Goal: Task Accomplishment & Management: Manage account settings

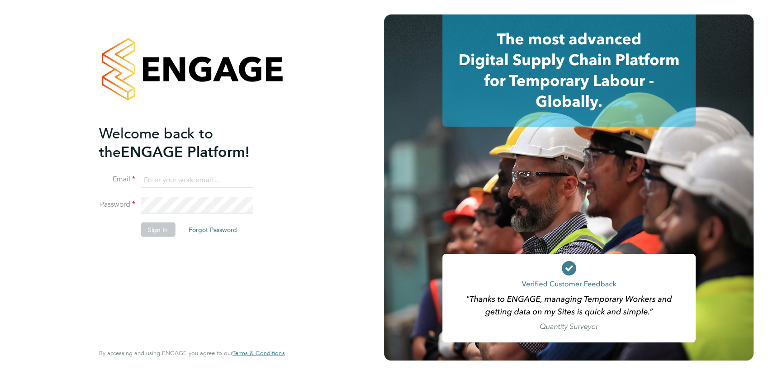
type input "michaelh@net-temps.co.uk"
click at [154, 237] on li "Sign In Forgot Password" at bounding box center [187, 234] width 176 height 24
click at [155, 230] on button "Sign In" at bounding box center [158, 229] width 34 height 14
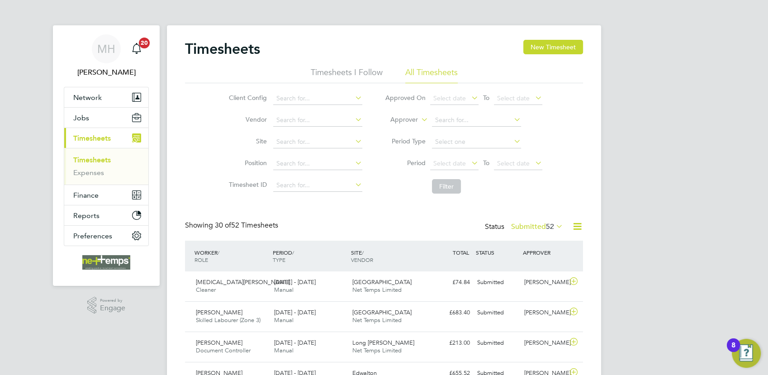
click at [449, 157] on li "Period Select date To Select date" at bounding box center [463, 164] width 180 height 22
click at [448, 159] on span "Select date" at bounding box center [449, 163] width 33 height 8
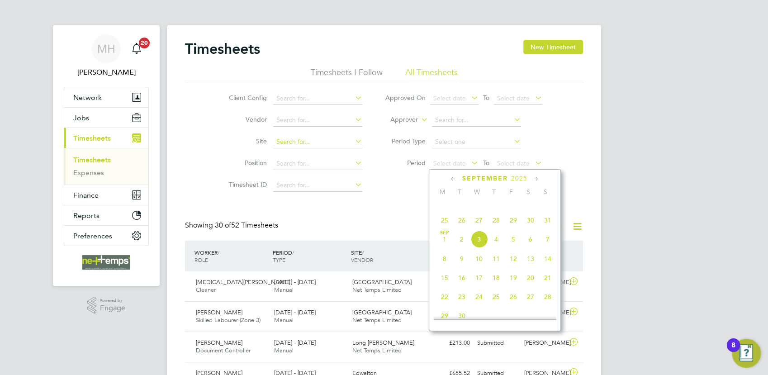
click at [327, 143] on input at bounding box center [317, 142] width 89 height 13
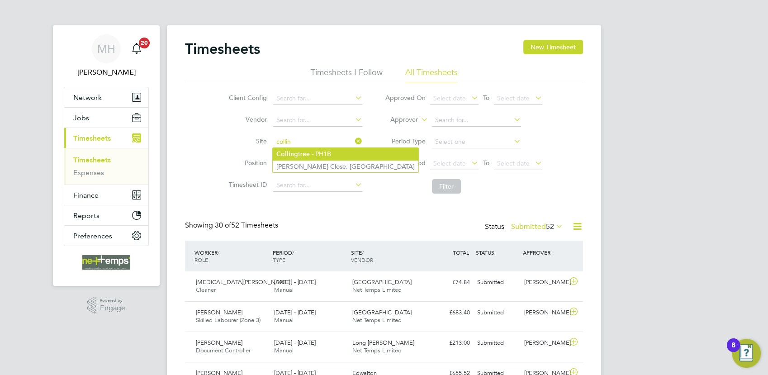
click at [319, 156] on li "Collin gtree - PH1B" at bounding box center [346, 154] width 146 height 12
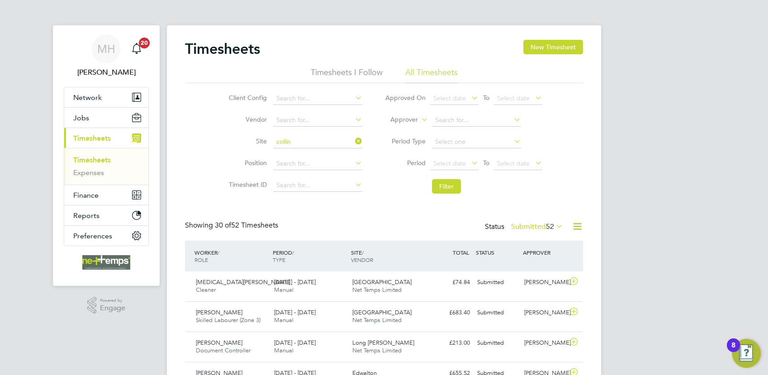
type input "Collingtree - PH1B"
click at [445, 189] on button "Filter" at bounding box center [446, 186] width 29 height 14
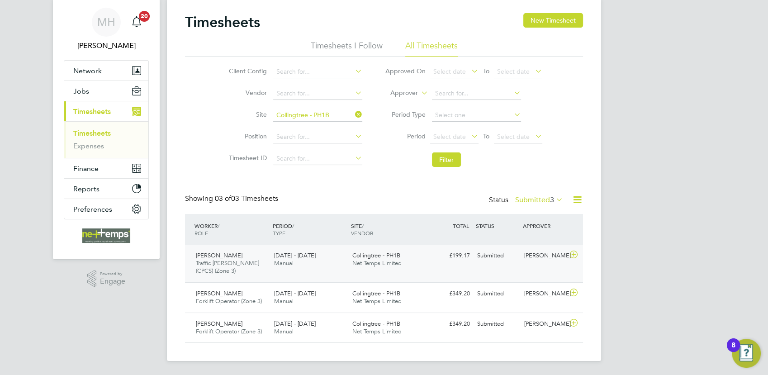
click at [420, 255] on div "Collingtree - PH1B Net Temps Limited" at bounding box center [388, 259] width 78 height 23
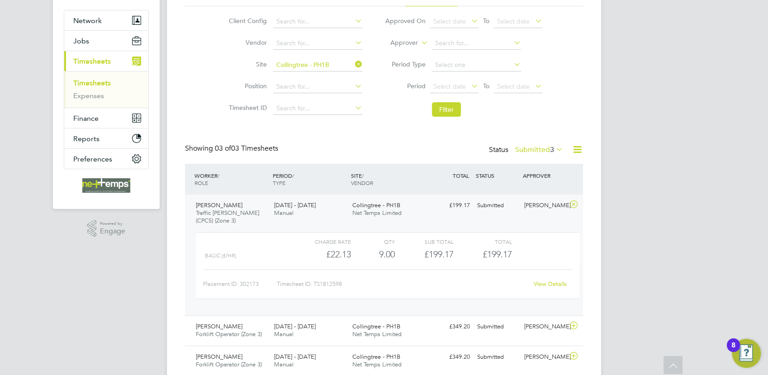
click at [551, 285] on link "View Details" at bounding box center [549, 284] width 33 height 8
click at [239, 207] on span "[PERSON_NAME]" at bounding box center [219, 205] width 47 height 8
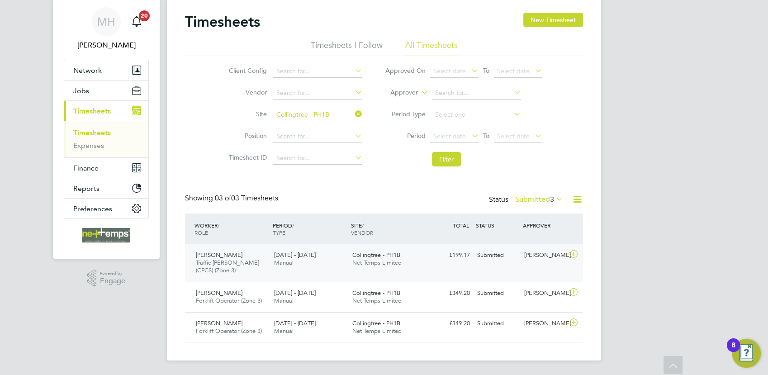
scroll to position [27, 0]
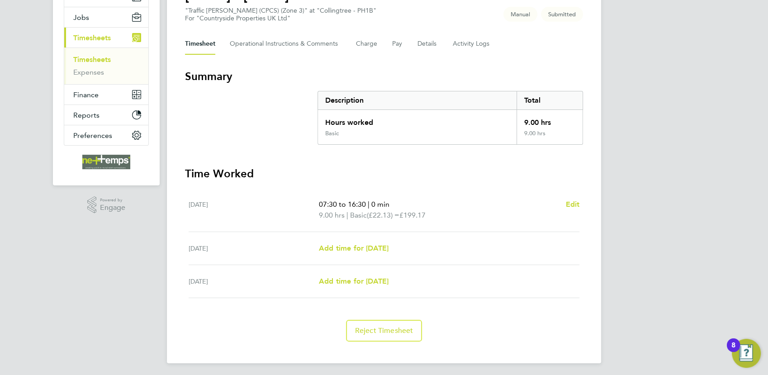
scroll to position [50, 0]
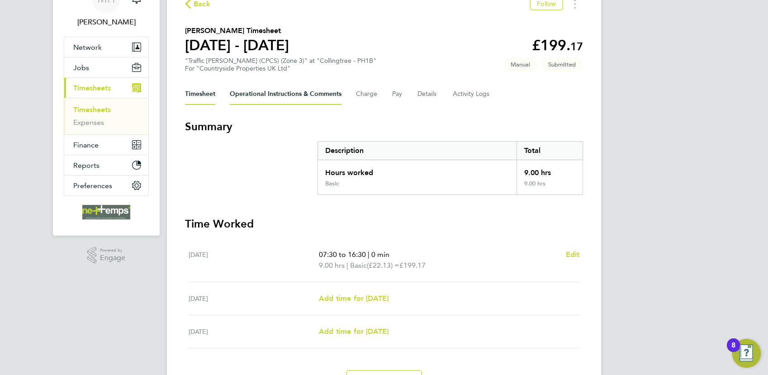
click at [318, 92] on Comments-tab "Operational Instructions & Comments" at bounding box center [286, 94] width 112 height 22
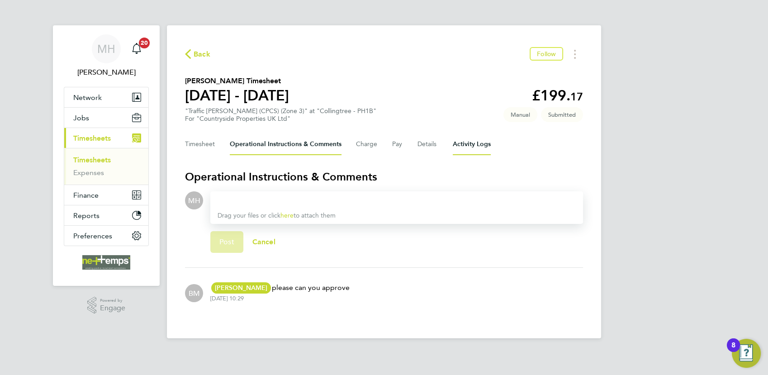
click at [471, 146] on Logs-tab "Activity Logs" at bounding box center [471, 144] width 38 height 22
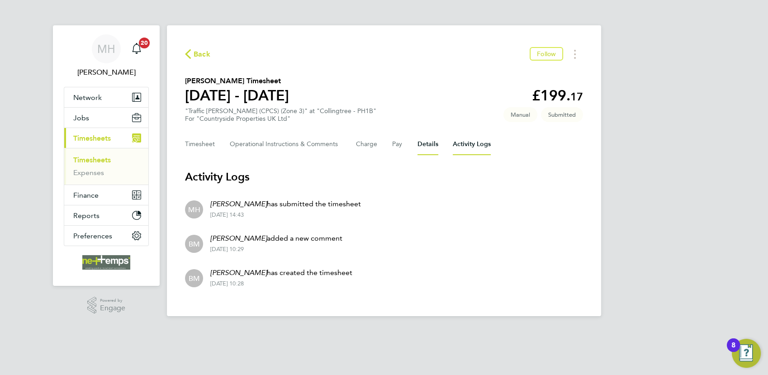
click at [428, 139] on button "Details" at bounding box center [427, 144] width 21 height 22
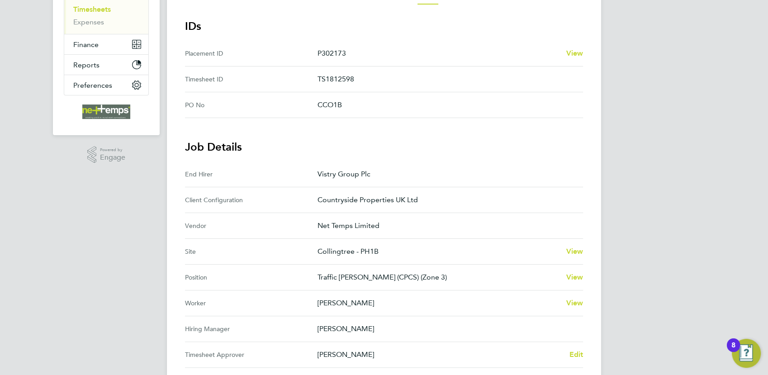
scroll to position [201, 0]
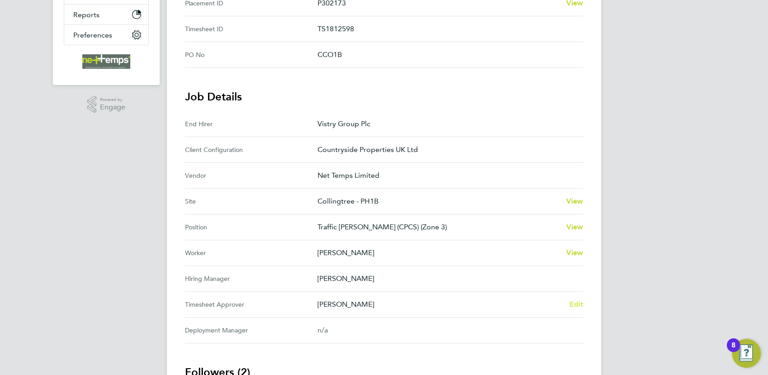
click at [576, 306] on span "Edit" at bounding box center [576, 304] width 14 height 9
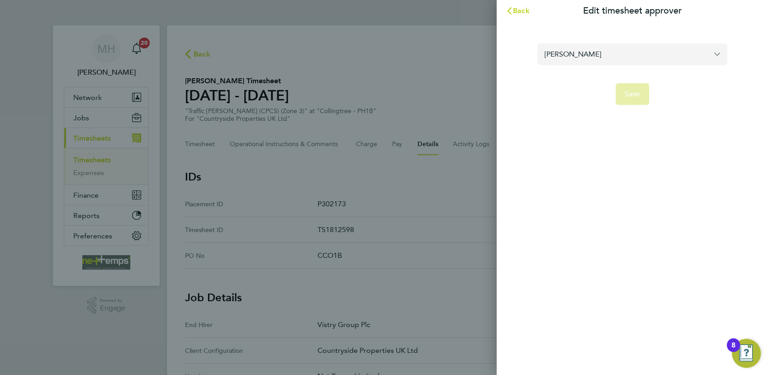
click at [581, 55] on input "[PERSON_NAME]" at bounding box center [632, 53] width 190 height 21
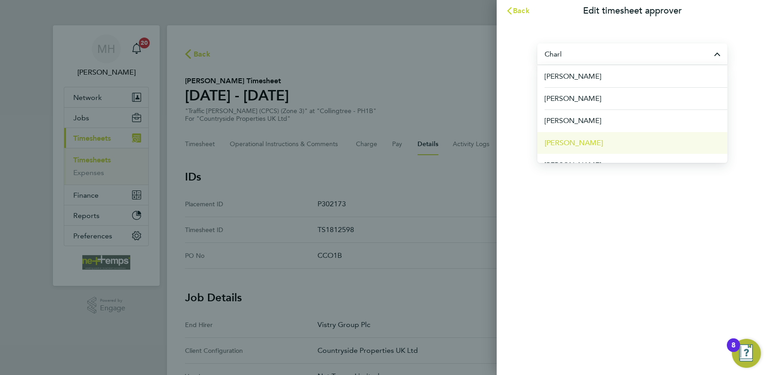
click at [586, 139] on span "[PERSON_NAME]" at bounding box center [573, 142] width 58 height 11
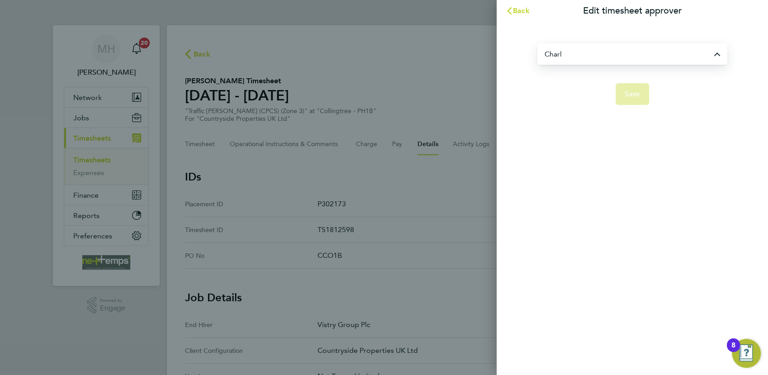
type input "[PERSON_NAME]"
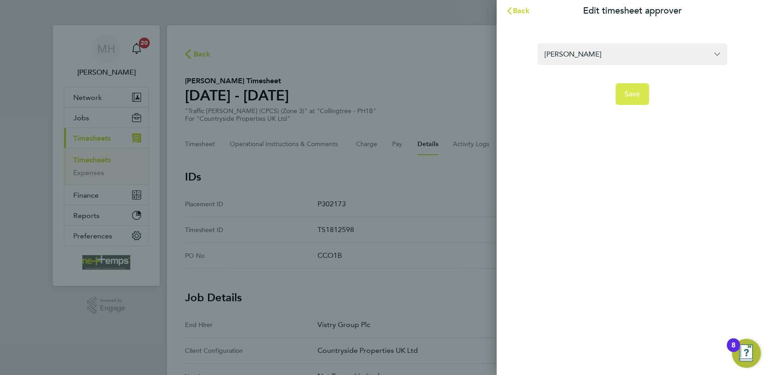
click at [642, 96] on button "Save" at bounding box center [632, 94] width 34 height 22
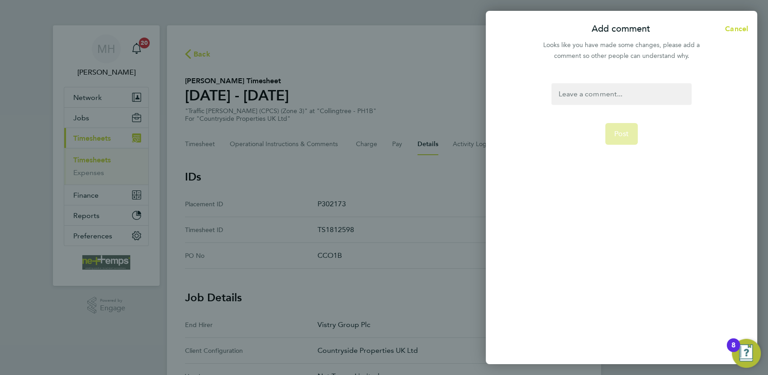
click at [604, 95] on div at bounding box center [621, 94] width 140 height 22
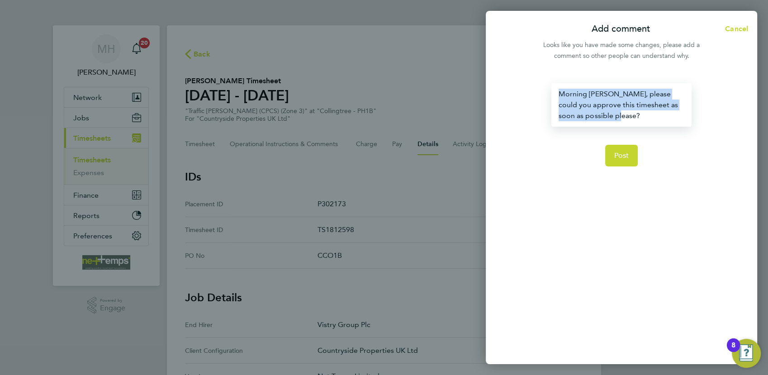
drag, startPoint x: 616, startPoint y: 115, endPoint x: 561, endPoint y: 90, distance: 60.9
click at [561, 90] on div "Morning [PERSON_NAME], please could you approve this timesheet as soon as possi…" at bounding box center [621, 104] width 140 height 43
copy div "Morning [PERSON_NAME], please could you approve this timesheet as soon as possi…"
click at [634, 156] on button "Post" at bounding box center [621, 156] width 33 height 22
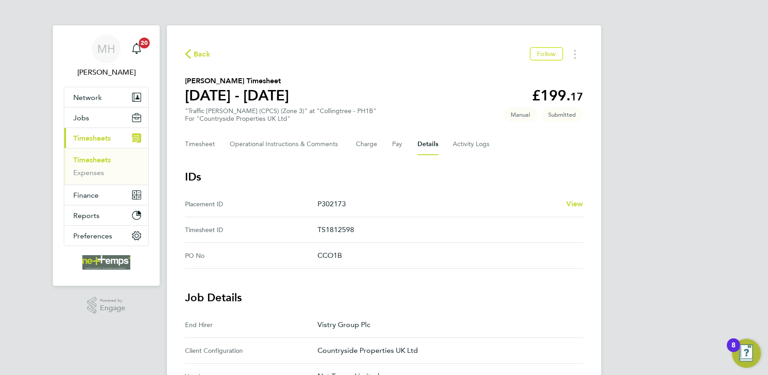
click at [187, 57] on icon "button" at bounding box center [188, 53] width 6 height 9
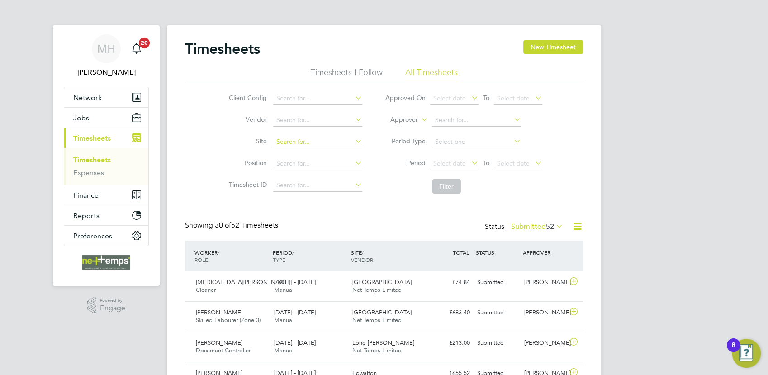
click at [318, 138] on input at bounding box center [317, 142] width 89 height 13
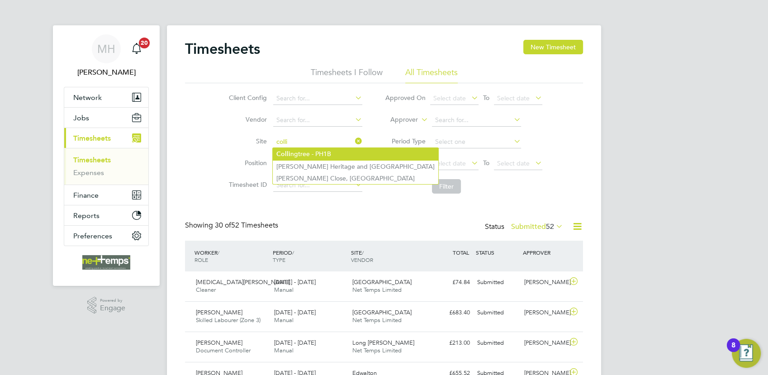
click at [315, 149] on li "Colli ngtree - PH1B" at bounding box center [355, 154] width 165 height 12
type input "Collingtree - PH1B"
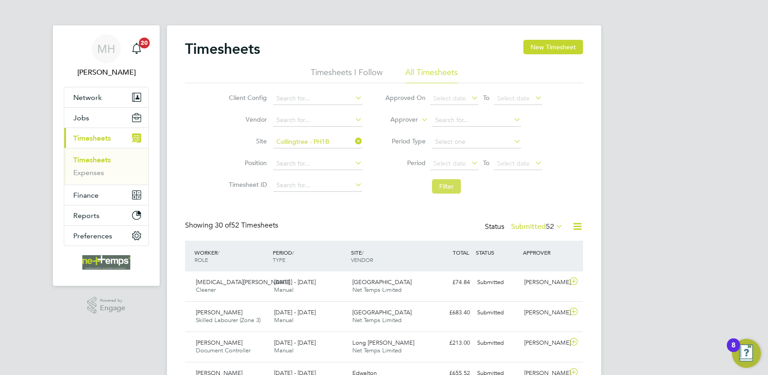
click at [450, 184] on button "Filter" at bounding box center [446, 186] width 29 height 14
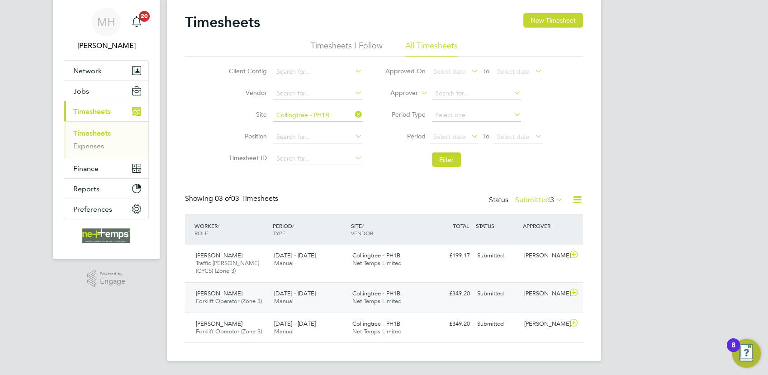
click at [410, 297] on div "Collingtree - PH1B Net Temps Limited" at bounding box center [388, 297] width 78 height 23
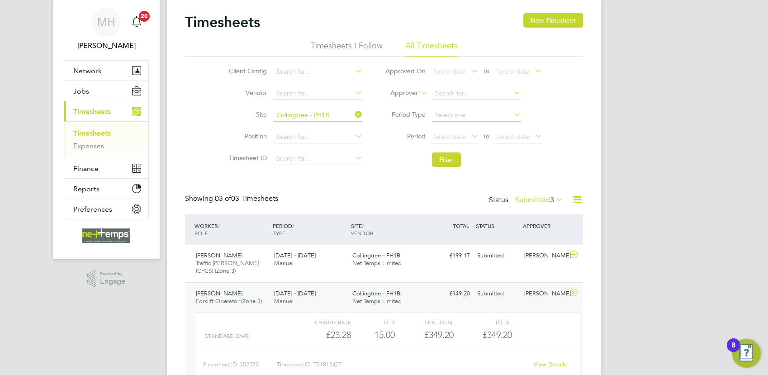
click at [423, 302] on div "Collingtree - PH1B Net Temps Limited" at bounding box center [388, 297] width 78 height 23
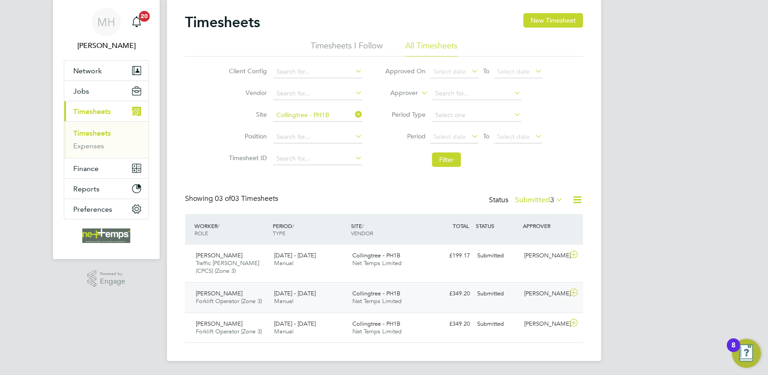
click at [550, 300] on div "David Holden" at bounding box center [543, 293] width 47 height 15
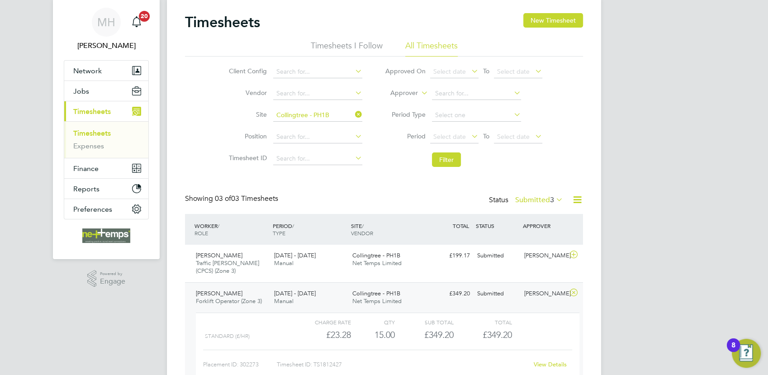
click at [547, 360] on link "View Details" at bounding box center [549, 364] width 33 height 8
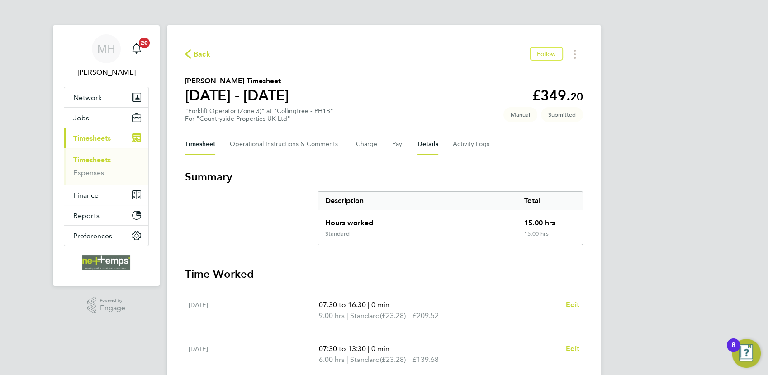
click at [421, 146] on button "Details" at bounding box center [427, 144] width 21 height 22
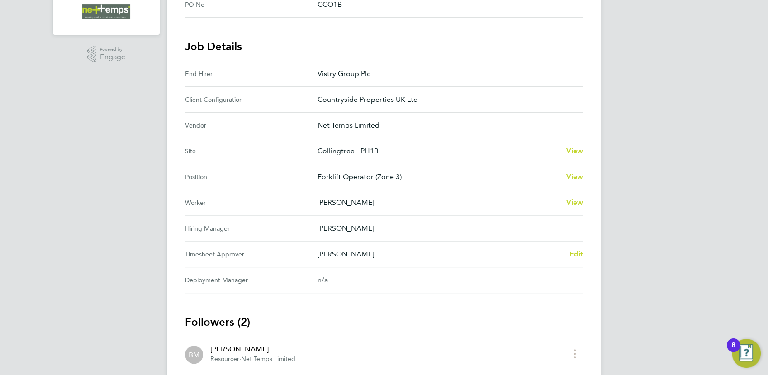
scroll to position [301, 0]
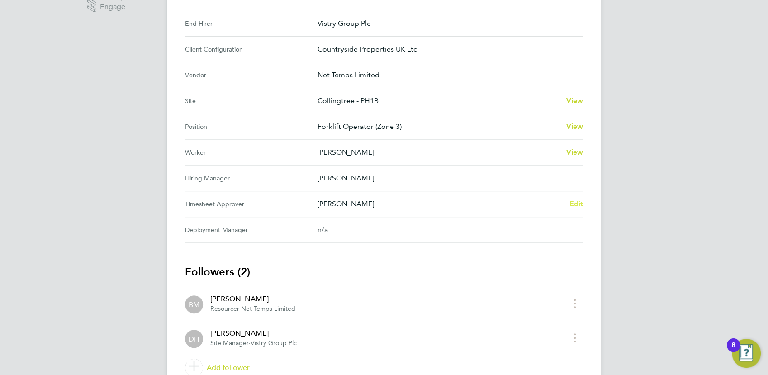
click at [572, 206] on span "Edit" at bounding box center [576, 203] width 14 height 9
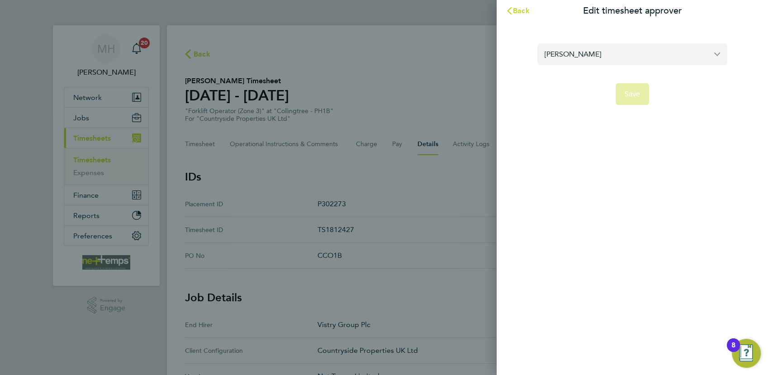
click at [605, 51] on input "[PERSON_NAME]" at bounding box center [632, 53] width 190 height 21
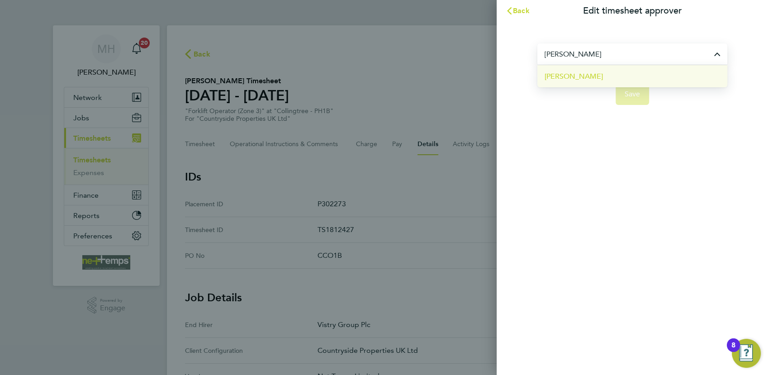
click at [601, 75] on li "[PERSON_NAME]" at bounding box center [632, 76] width 190 height 22
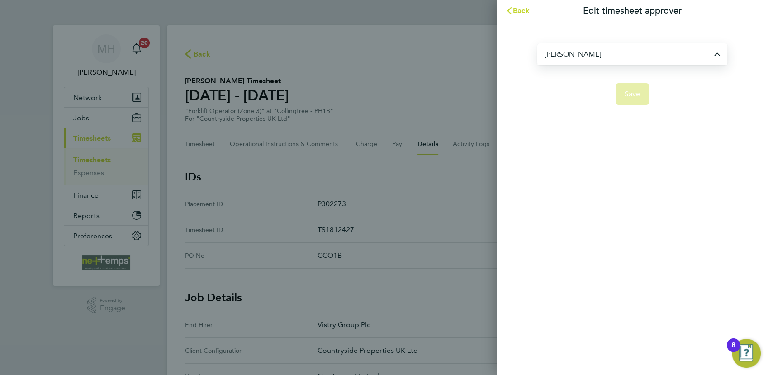
type input "[PERSON_NAME]"
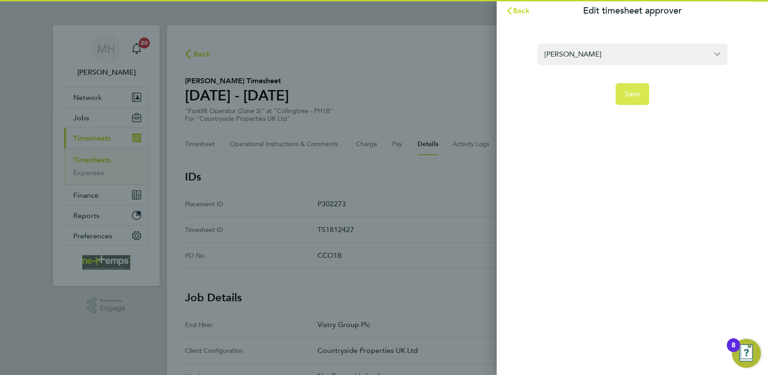
click at [626, 95] on span "Save" at bounding box center [632, 94] width 16 height 9
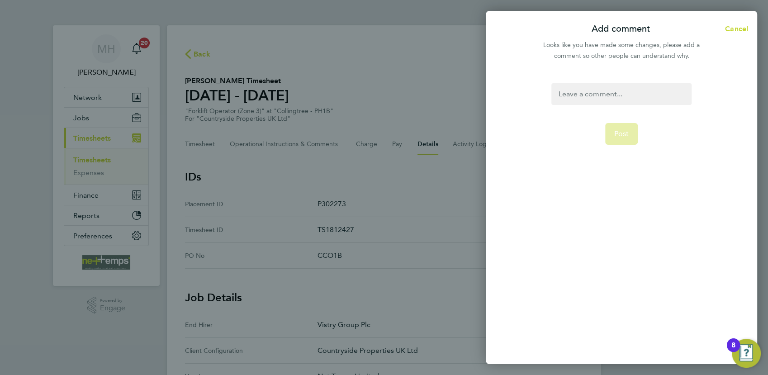
click at [593, 84] on div at bounding box center [621, 94] width 140 height 22
paste div
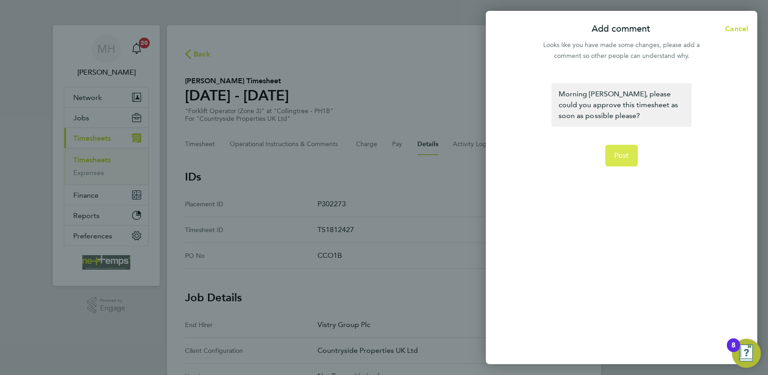
click at [615, 151] on span "Post" at bounding box center [621, 155] width 15 height 9
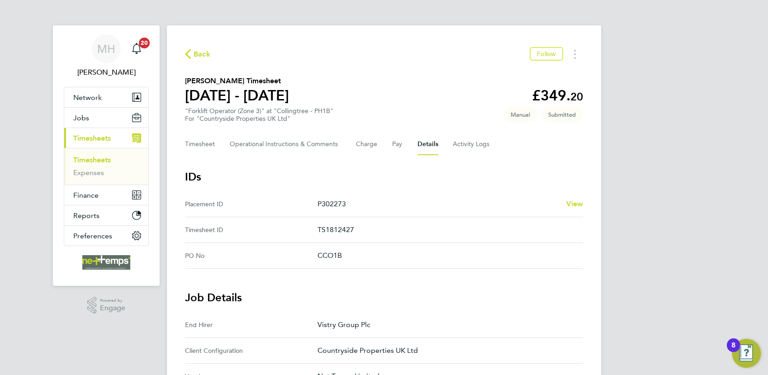
click at [194, 57] on span "Back" at bounding box center [201, 54] width 17 height 11
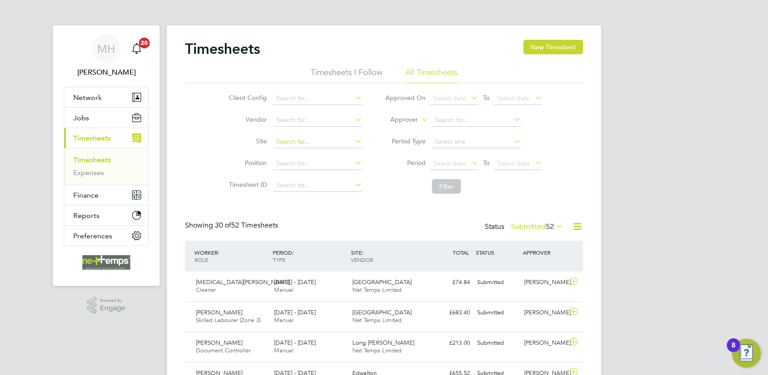
click at [292, 142] on input at bounding box center [317, 142] width 89 height 13
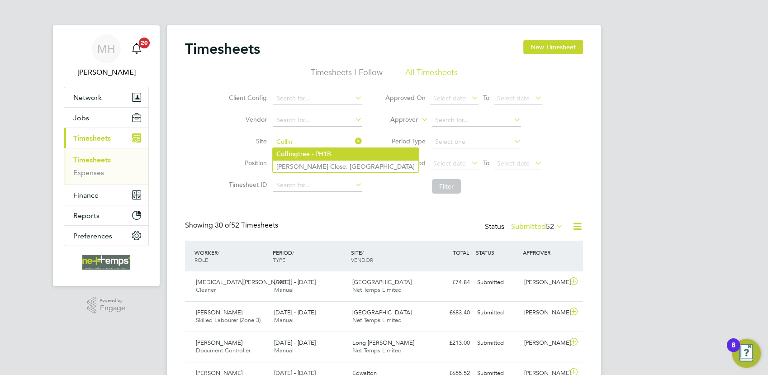
click at [311, 156] on li "Collin gtree - PH1B" at bounding box center [346, 154] width 146 height 12
type input "Collingtree - PH1B"
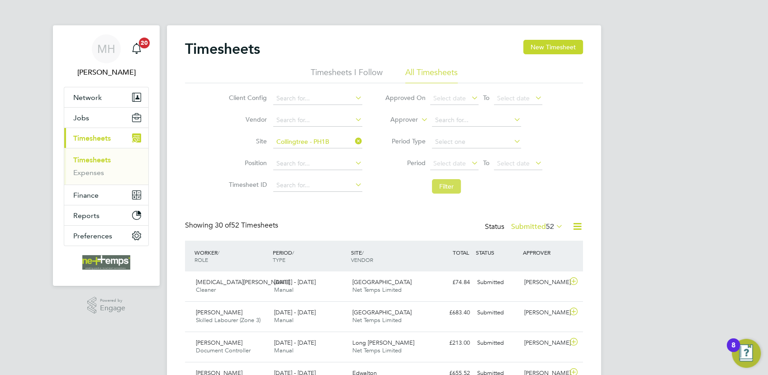
click at [445, 190] on button "Filter" at bounding box center [446, 186] width 29 height 14
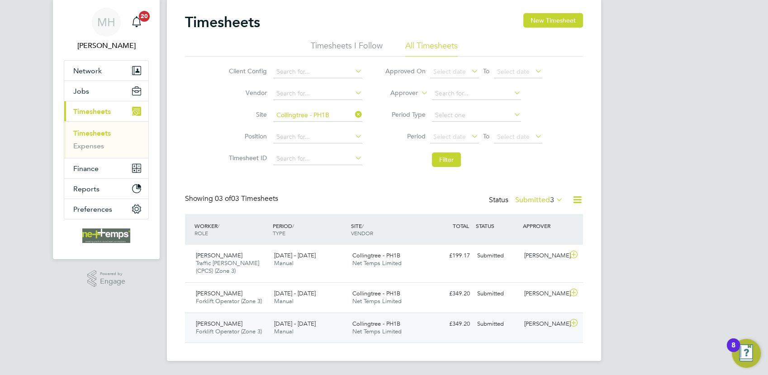
click at [438, 325] on div "£349.20 Submitted" at bounding box center [449, 323] width 47 height 15
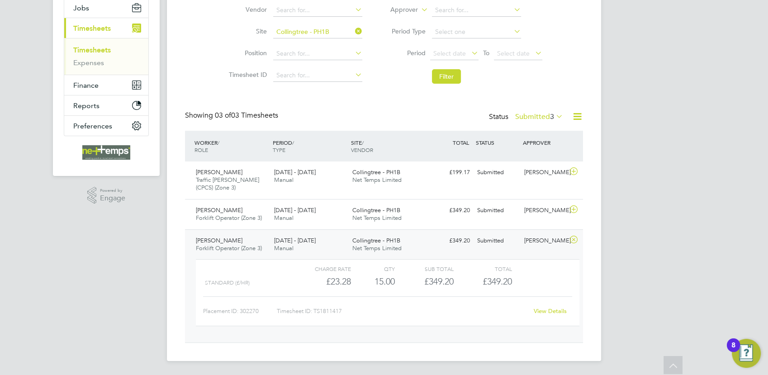
click at [550, 307] on link "View Details" at bounding box center [549, 311] width 33 height 8
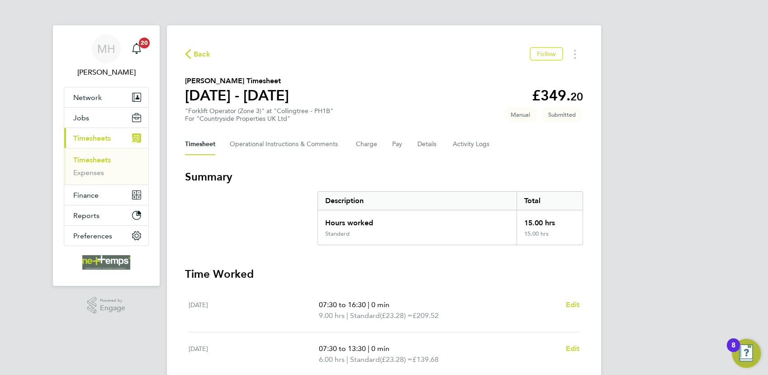
scroll to position [50, 0]
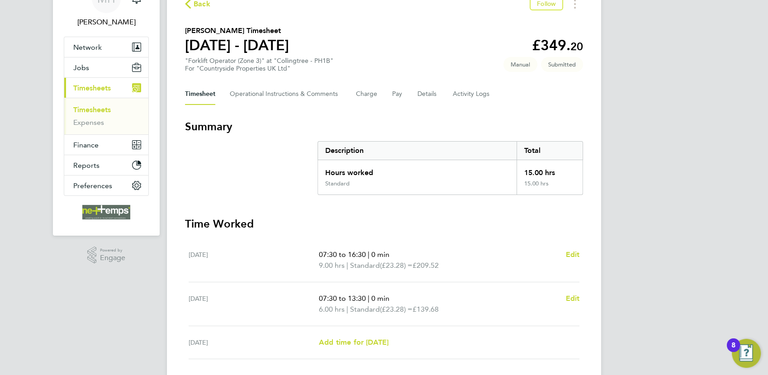
click at [426, 81] on div "Back Follow [PERSON_NAME] Timesheet [DATE] - [DATE] £349. 20 "Forklift Operator…" at bounding box center [384, 199] width 434 height 449
click at [425, 89] on button "Details" at bounding box center [427, 94] width 21 height 22
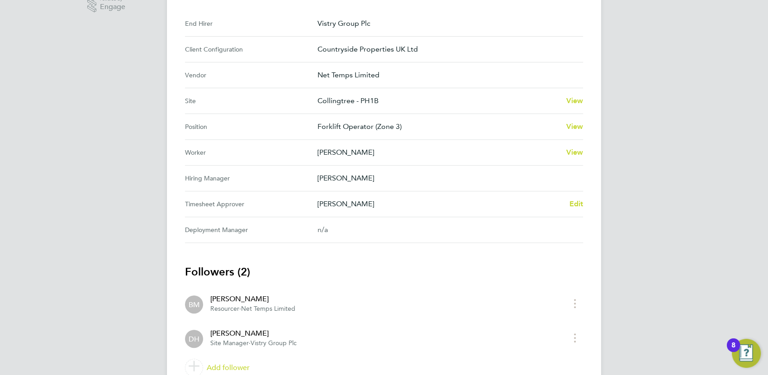
scroll to position [341, 0]
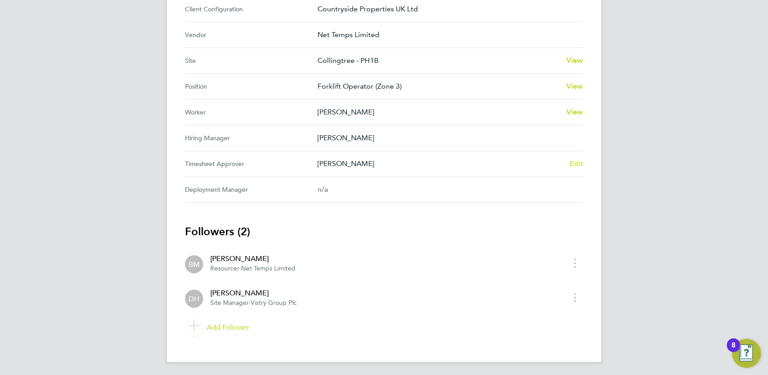
click at [574, 168] on link "Edit" at bounding box center [576, 163] width 14 height 11
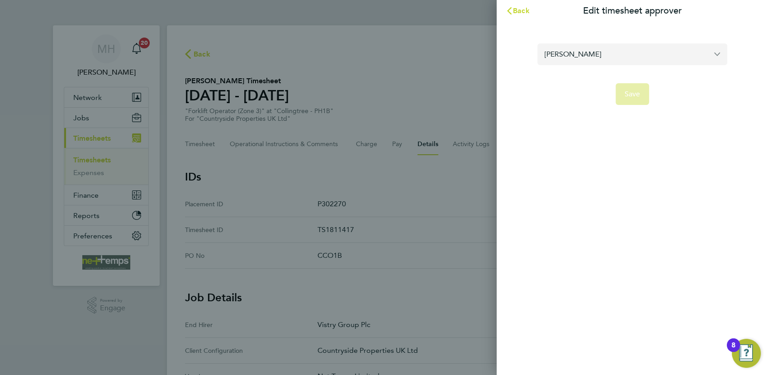
click at [594, 62] on input "[PERSON_NAME]" at bounding box center [632, 53] width 190 height 21
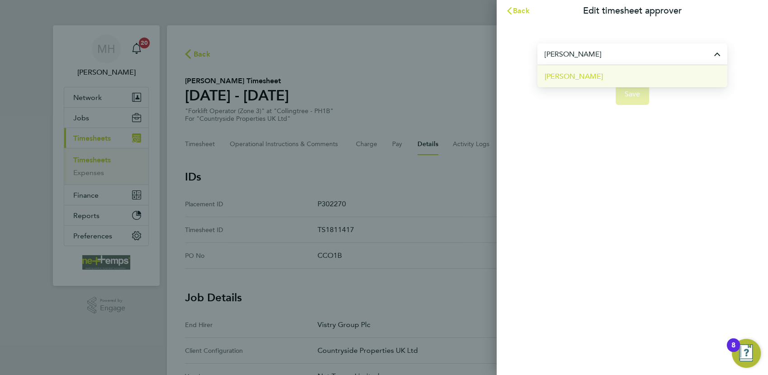
click at [601, 74] on li "[PERSON_NAME]" at bounding box center [632, 76] width 190 height 22
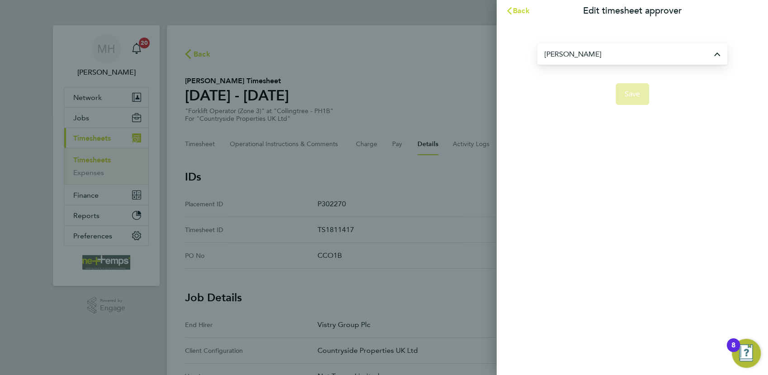
type input "[PERSON_NAME]"
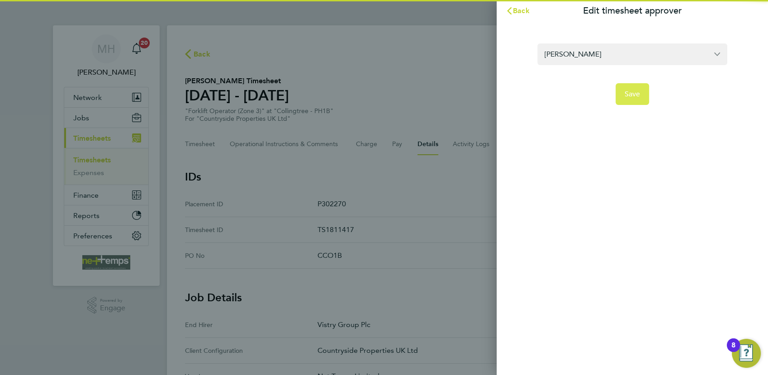
click at [636, 94] on span "Save" at bounding box center [632, 94] width 16 height 9
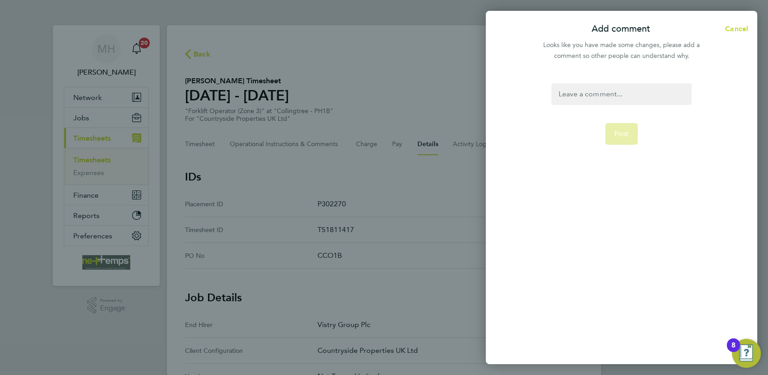
click at [616, 97] on div at bounding box center [621, 94] width 140 height 22
click at [611, 99] on div at bounding box center [621, 94] width 140 height 22
paste div
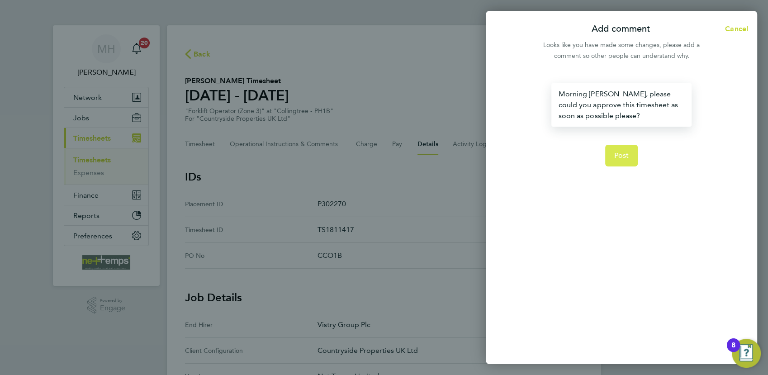
click at [626, 149] on button "Post" at bounding box center [621, 156] width 33 height 22
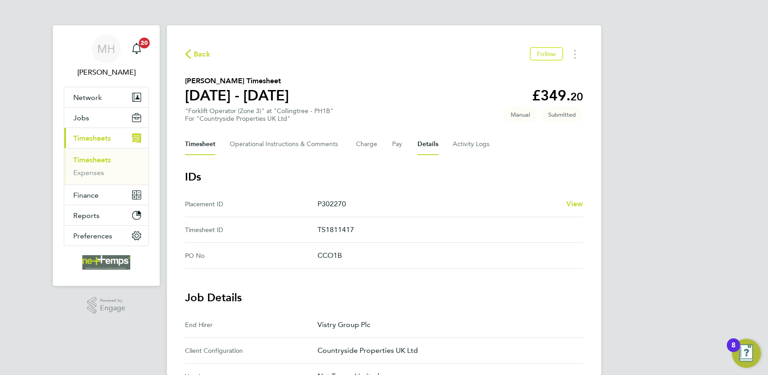
click at [204, 143] on button "Timesheet" at bounding box center [200, 144] width 30 height 22
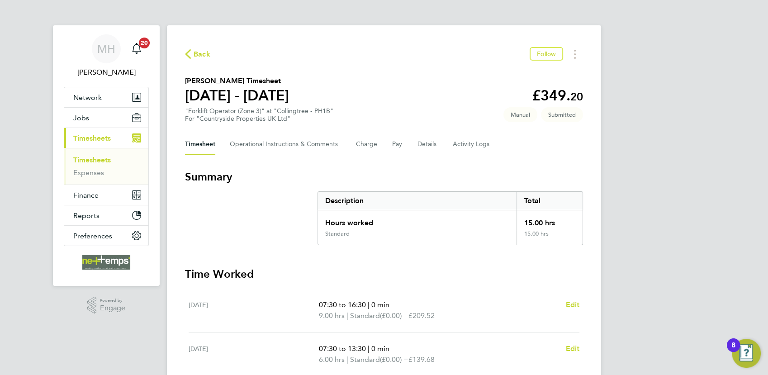
click at [193, 54] on span "Back" at bounding box center [201, 54] width 17 height 11
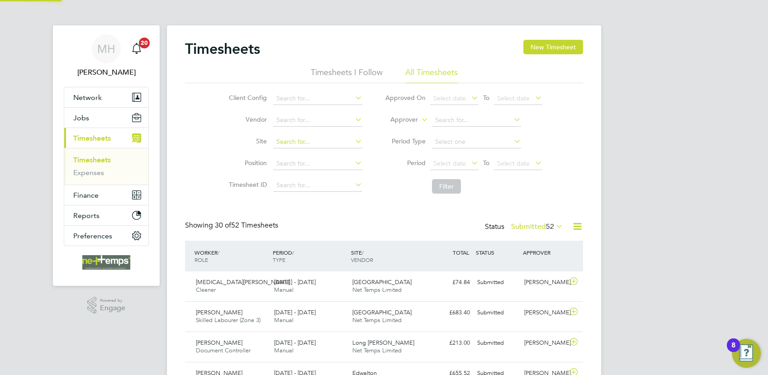
click at [303, 139] on input at bounding box center [317, 142] width 89 height 13
click at [306, 164] on li "Edwalto n RV" at bounding box center [318, 166] width 90 height 12
type input "Edwalton RV"
click at [447, 183] on button "Filter" at bounding box center [446, 186] width 29 height 14
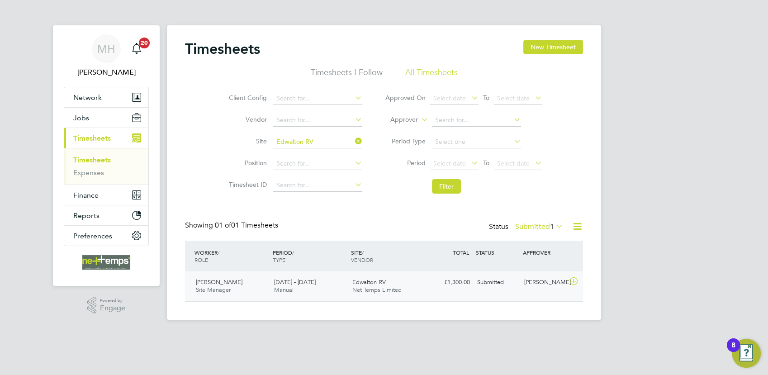
click at [437, 288] on div "£1,300.00 Submitted" at bounding box center [449, 282] width 47 height 15
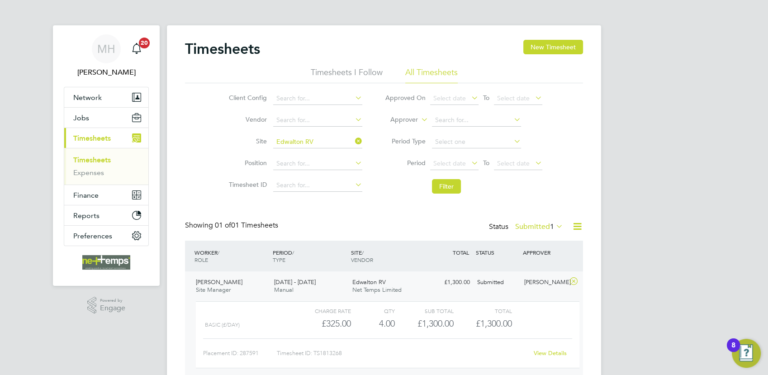
click at [543, 357] on div "View Details" at bounding box center [550, 353] width 44 height 14
click at [546, 352] on link "View Details" at bounding box center [549, 353] width 33 height 8
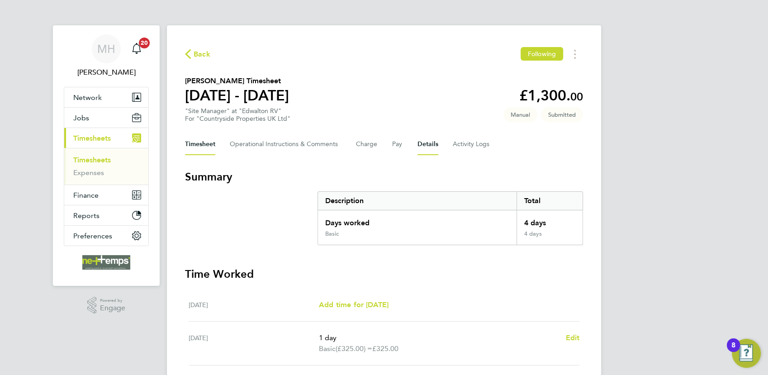
click at [420, 146] on button "Details" at bounding box center [427, 144] width 21 height 22
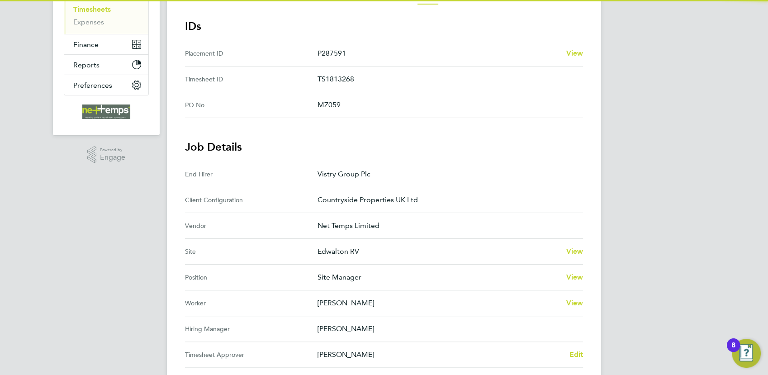
scroll to position [201, 0]
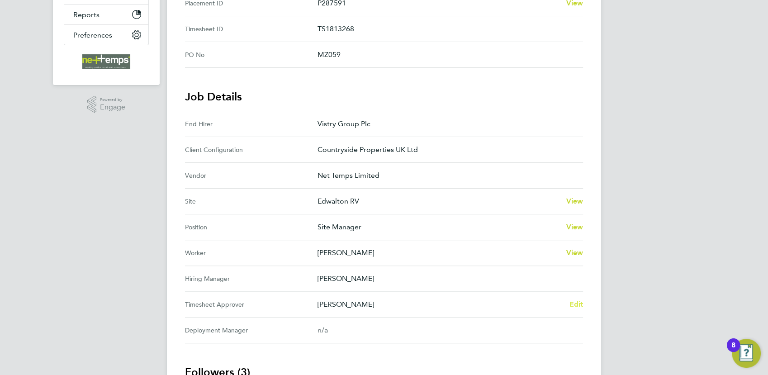
click at [572, 306] on span "Edit" at bounding box center [576, 304] width 14 height 9
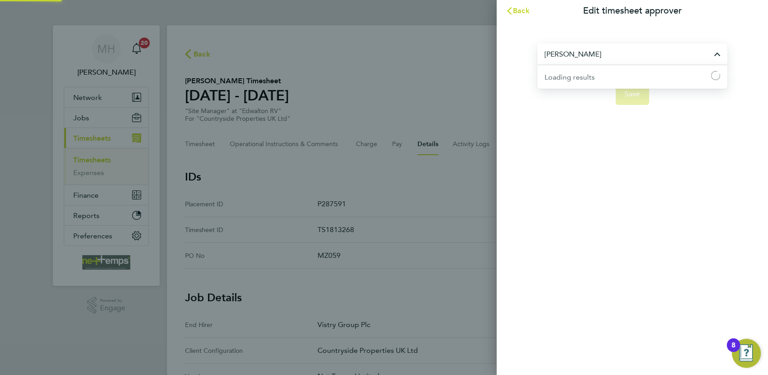
click at [597, 56] on input "[PERSON_NAME]" at bounding box center [632, 53] width 190 height 21
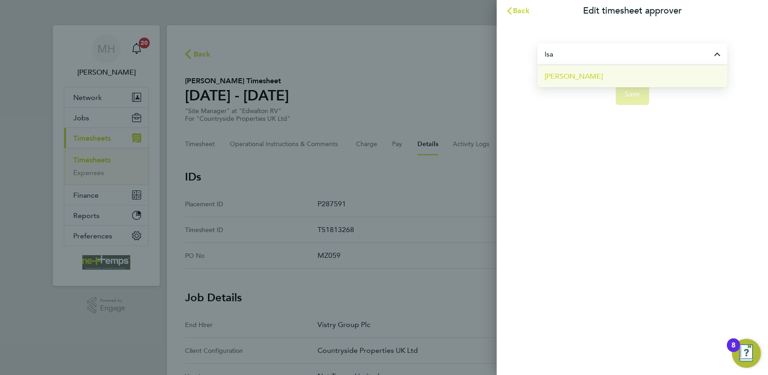
click at [617, 76] on li "[PERSON_NAME]" at bounding box center [632, 76] width 190 height 22
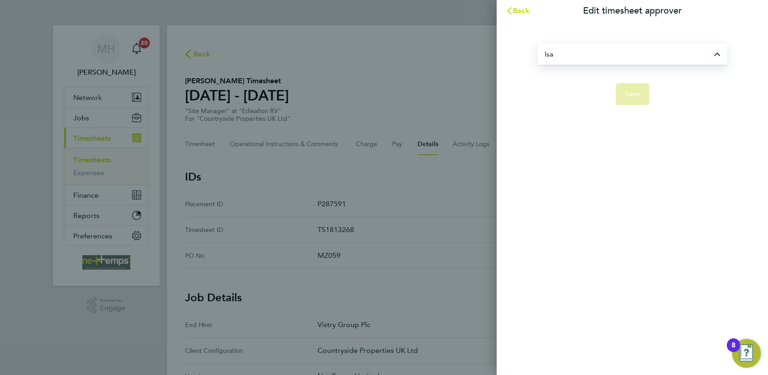
type input "[PERSON_NAME]"
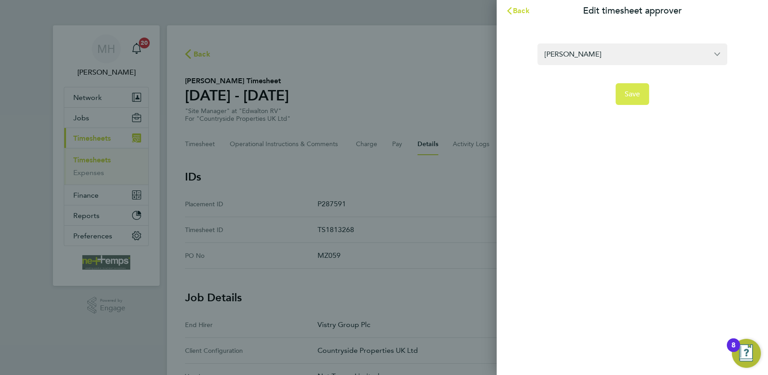
click at [633, 93] on span "Save" at bounding box center [632, 94] width 16 height 9
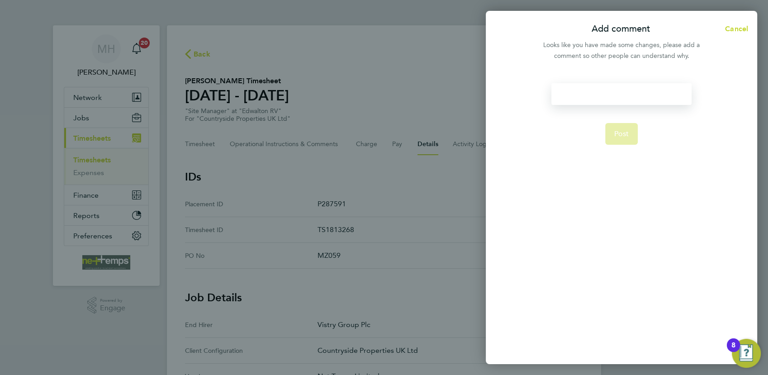
click at [596, 93] on div at bounding box center [621, 94] width 140 height 22
paste div
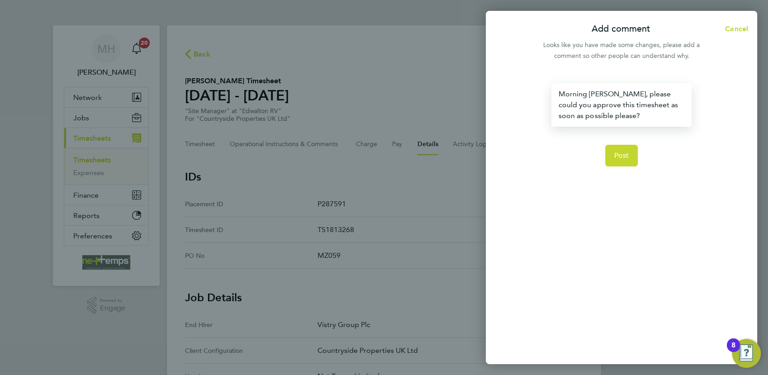
click at [608, 92] on div "Morning [PERSON_NAME], please could you approve this timesheet as soon as possi…" at bounding box center [621, 104] width 140 height 43
click at [624, 157] on span "Post" at bounding box center [621, 155] width 15 height 9
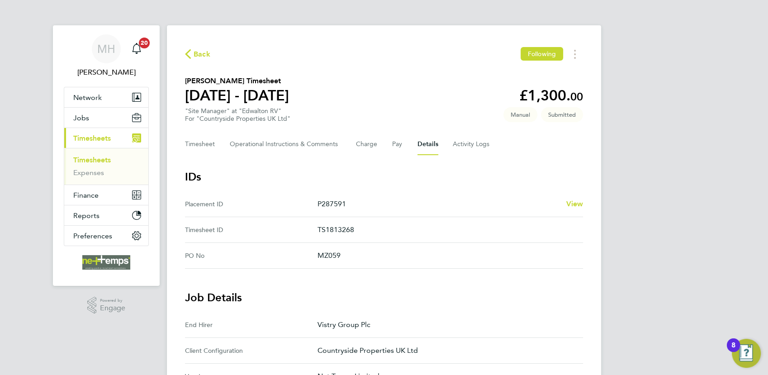
click at [104, 136] on span "Timesheets" at bounding box center [92, 138] width 38 height 9
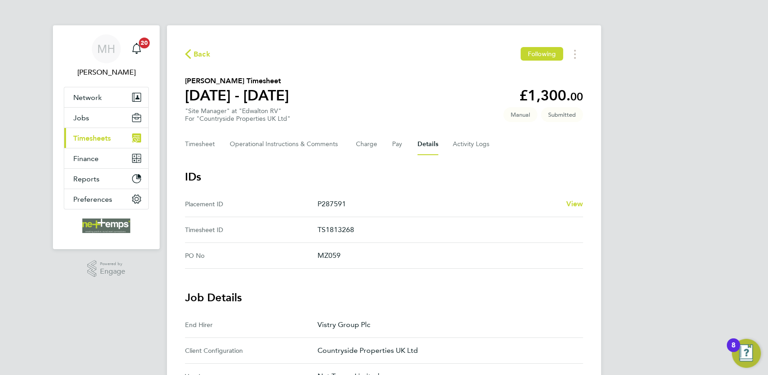
click at [102, 139] on span "Timesheets" at bounding box center [92, 138] width 38 height 9
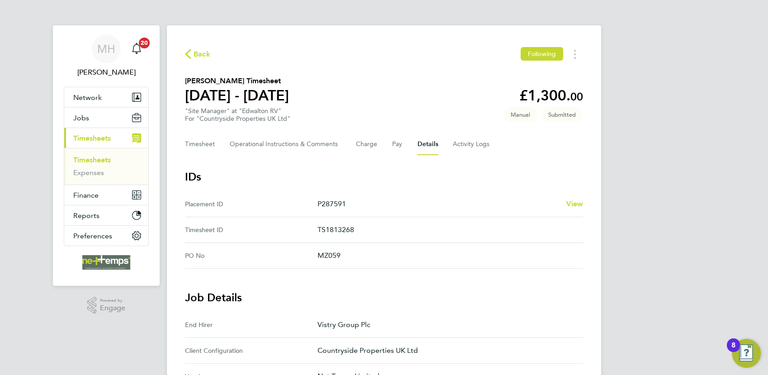
click at [98, 157] on link "Timesheets" at bounding box center [92, 160] width 38 height 9
